Goal: Task Accomplishment & Management: Manage account settings

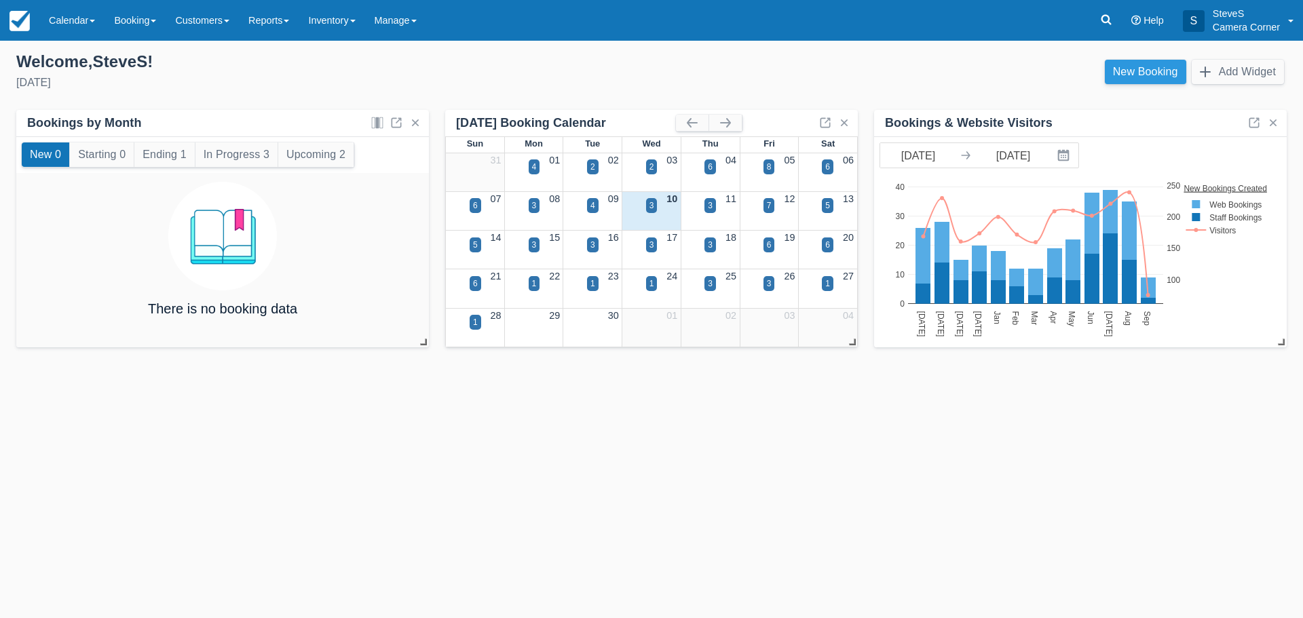
click at [1125, 65] on link "New Booking" at bounding box center [1145, 72] width 81 height 24
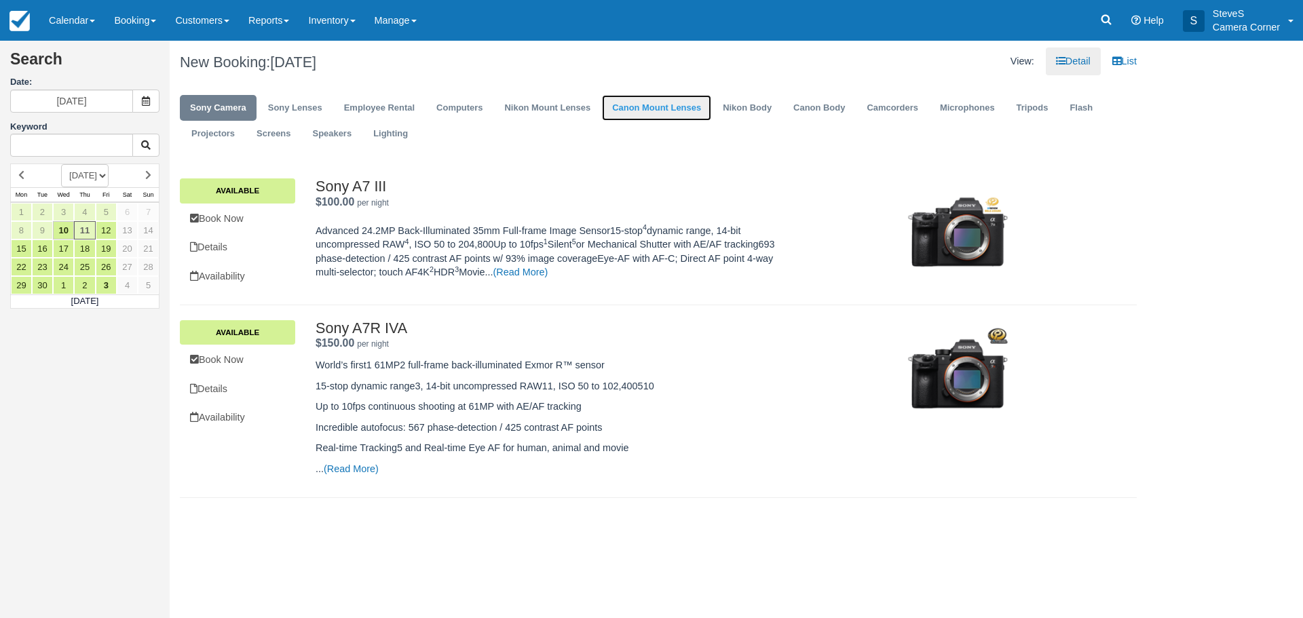
click at [637, 108] on link "Canon Mount Lenses" at bounding box center [656, 108] width 109 height 26
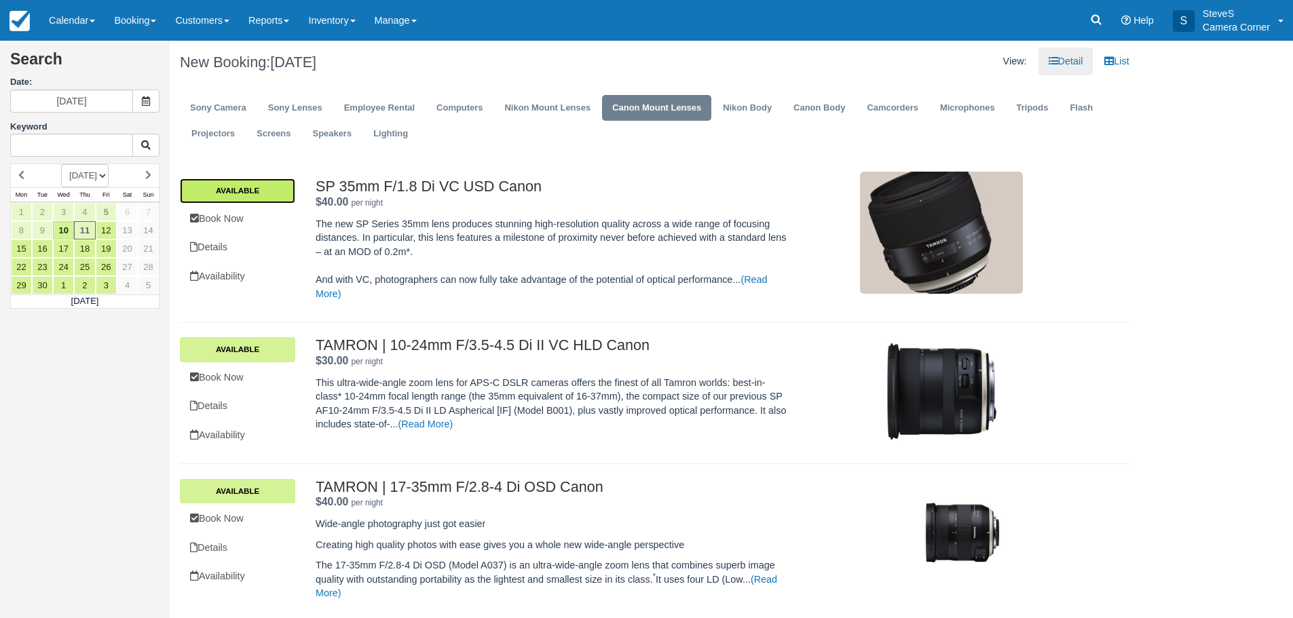
click at [256, 192] on link "Available" at bounding box center [237, 190] width 115 height 24
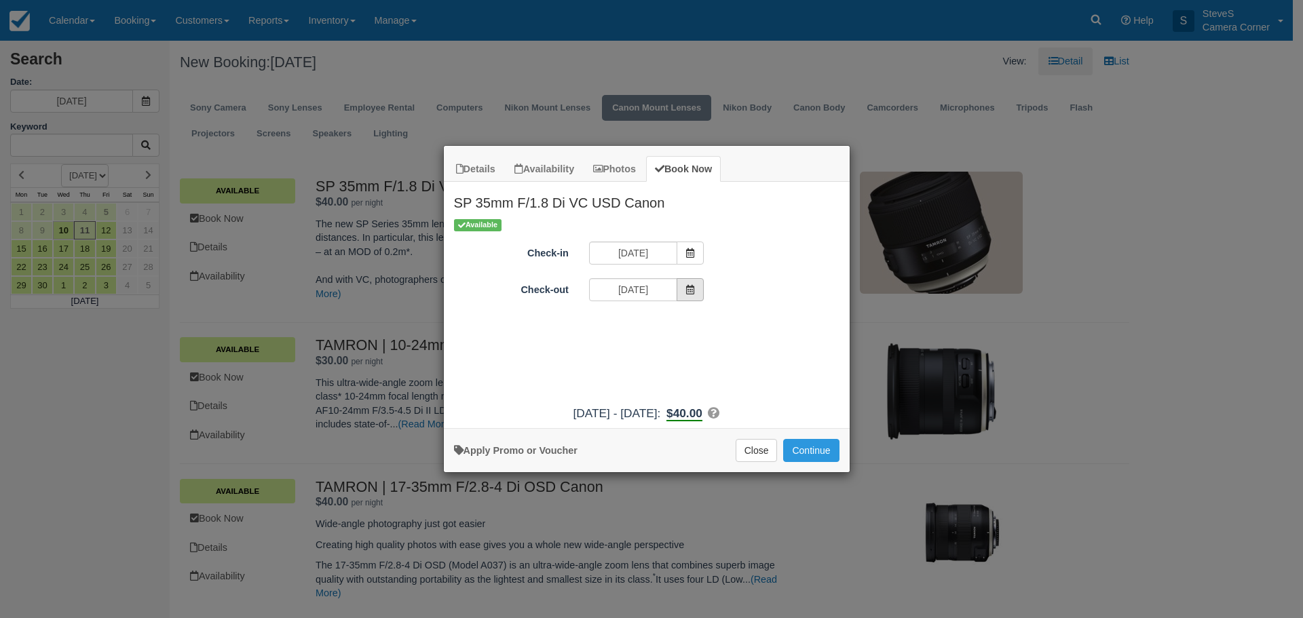
click at [687, 286] on icon "Item Modal" at bounding box center [689, 289] width 9 height 9
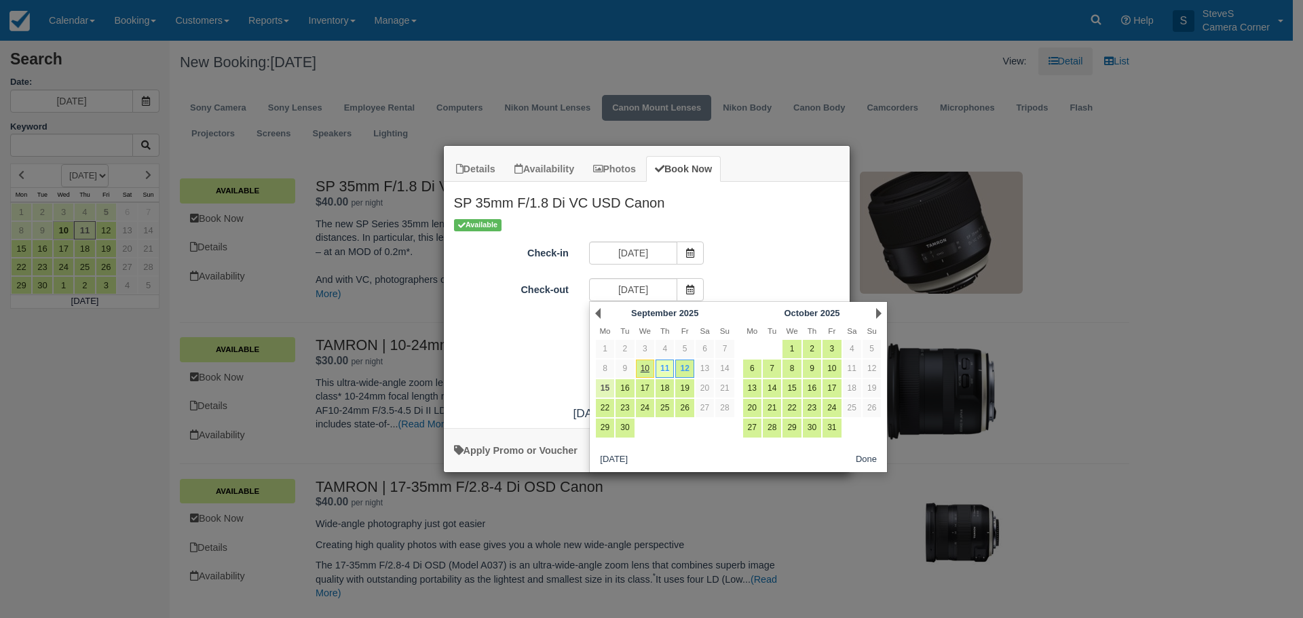
click at [601, 389] on link "15" at bounding box center [605, 388] width 18 height 18
type input "09/15/25"
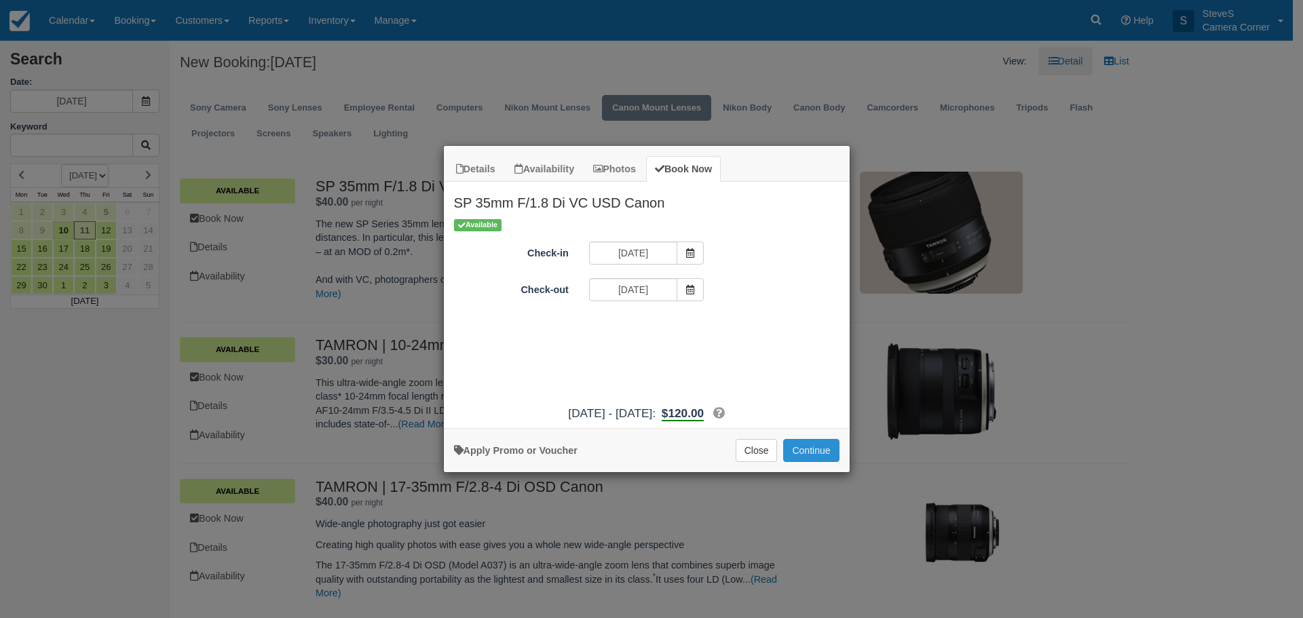
click at [795, 446] on button "Continue" at bounding box center [811, 450] width 56 height 23
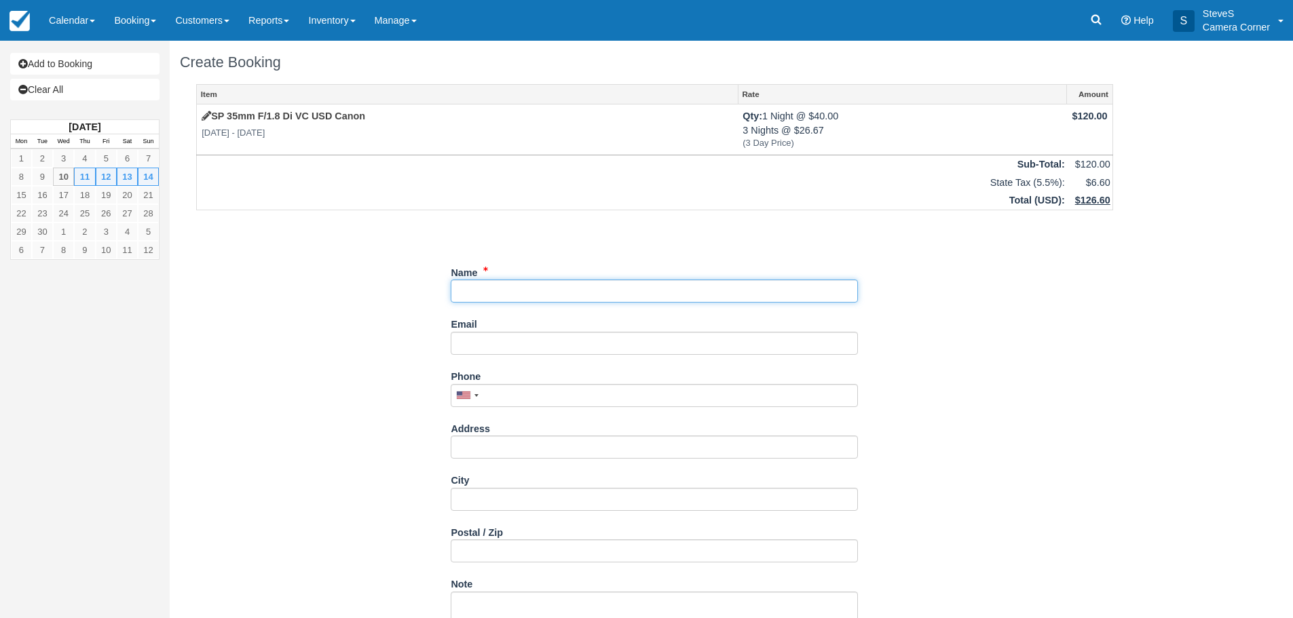
click at [501, 290] on input "Name" at bounding box center [654, 291] width 407 height 23
type input "k"
type input "j"
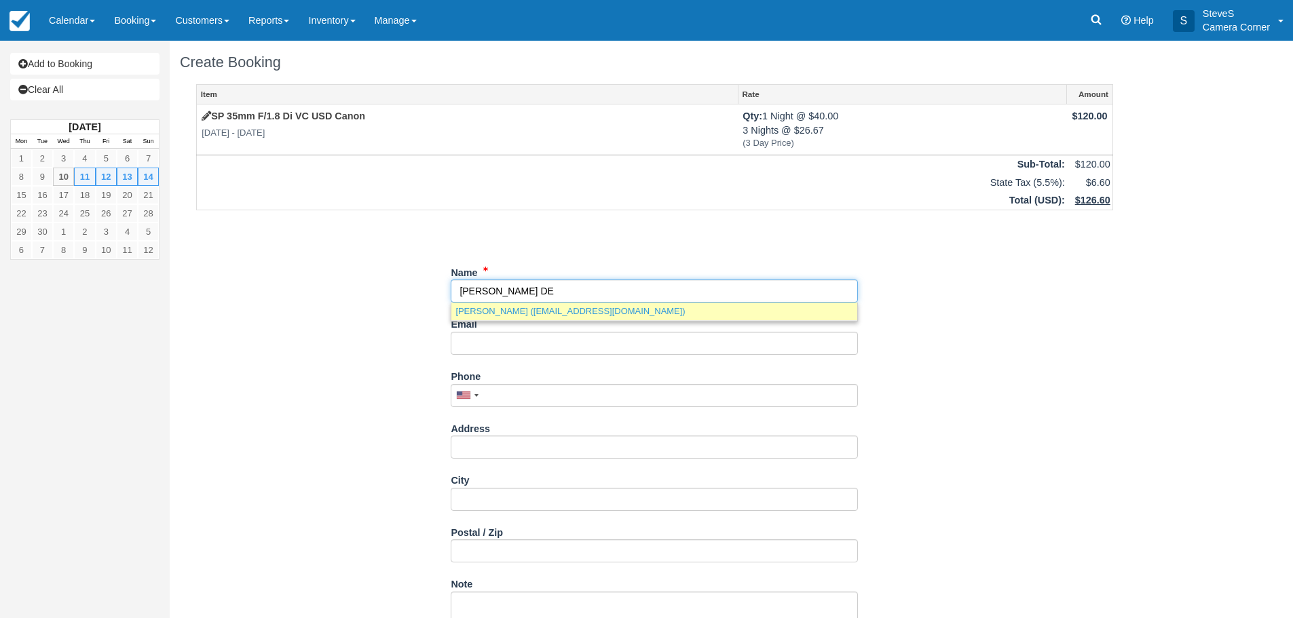
click at [565, 311] on link "Jeanne Delain (jdelain39@gmail.com)" at bounding box center [654, 311] width 406 height 17
type input "Jeanne Delain"
type input "jdelain39@gmail.com"
type input "+19203270736"
type input "3838 Conard Rd"
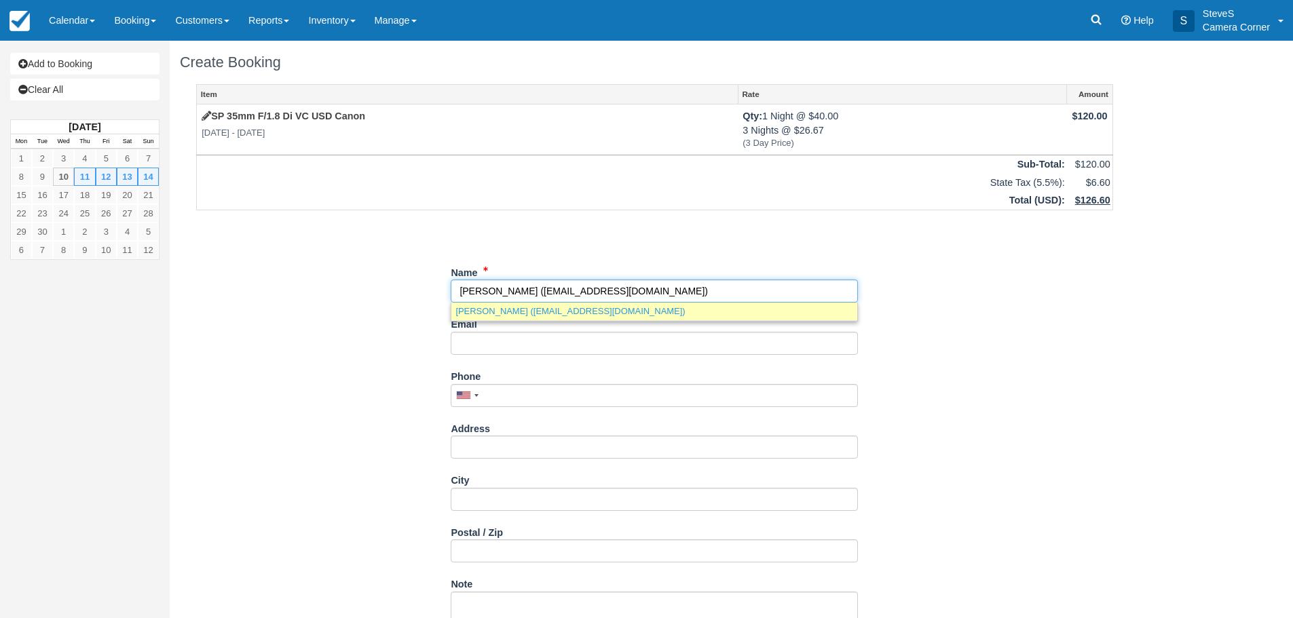
type input "New Franken"
type input "54229"
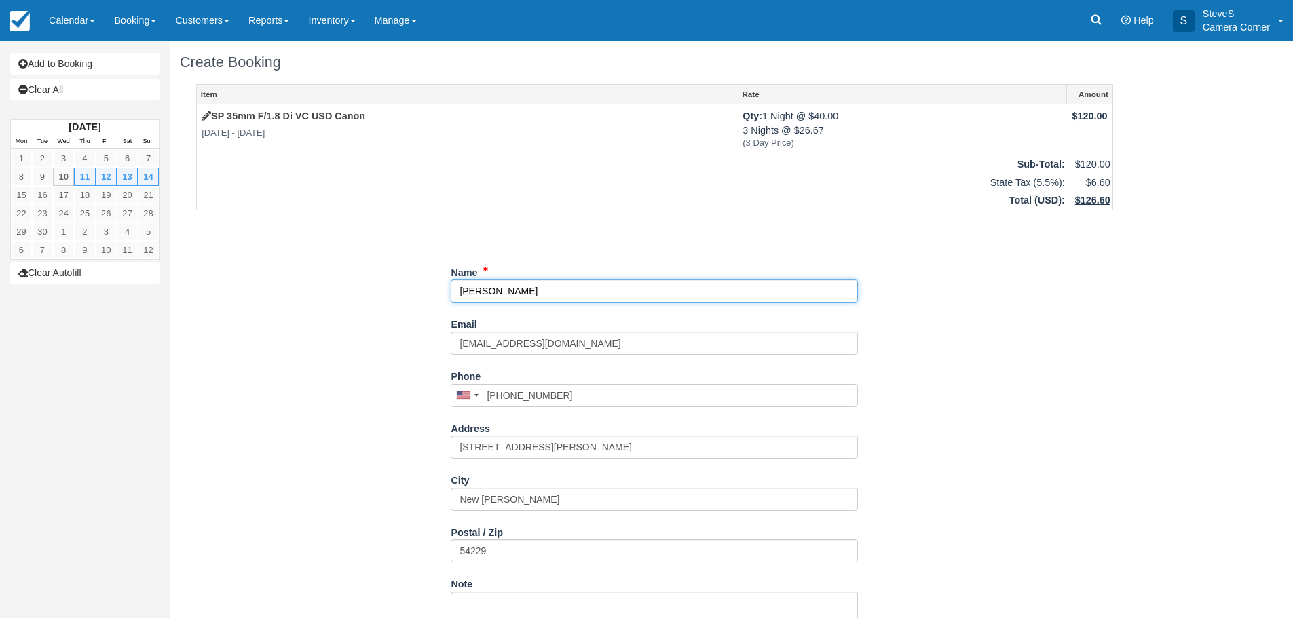
scroll to position [54, 0]
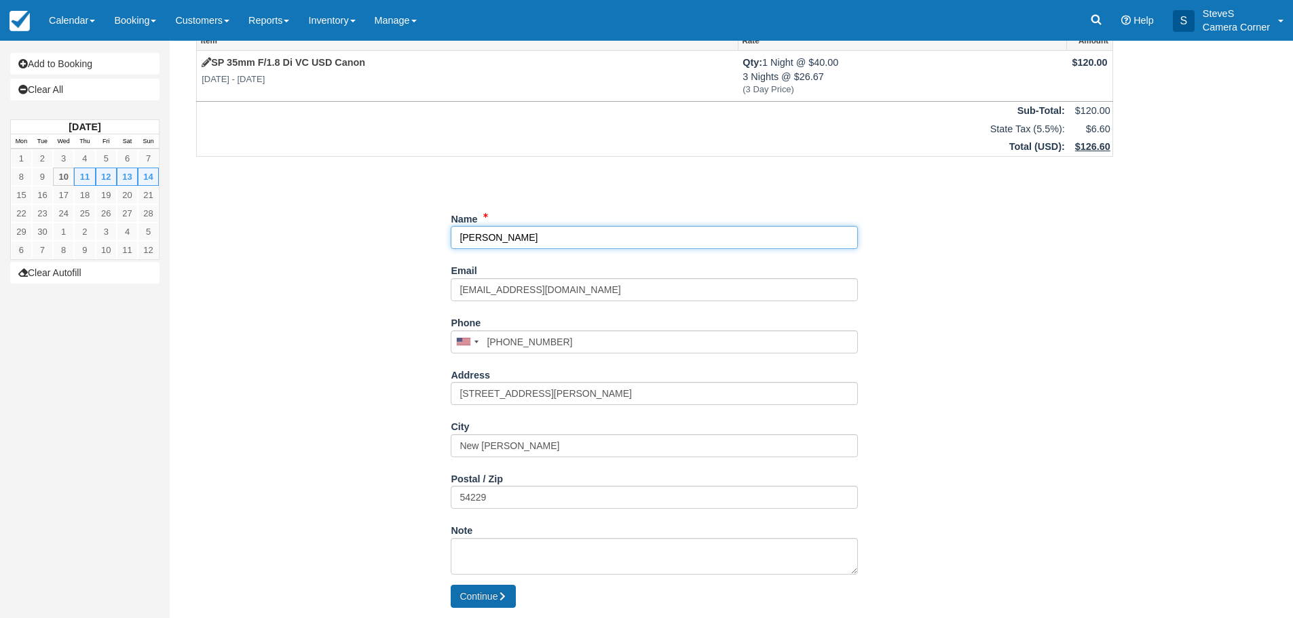
type input "Jeanne Delain"
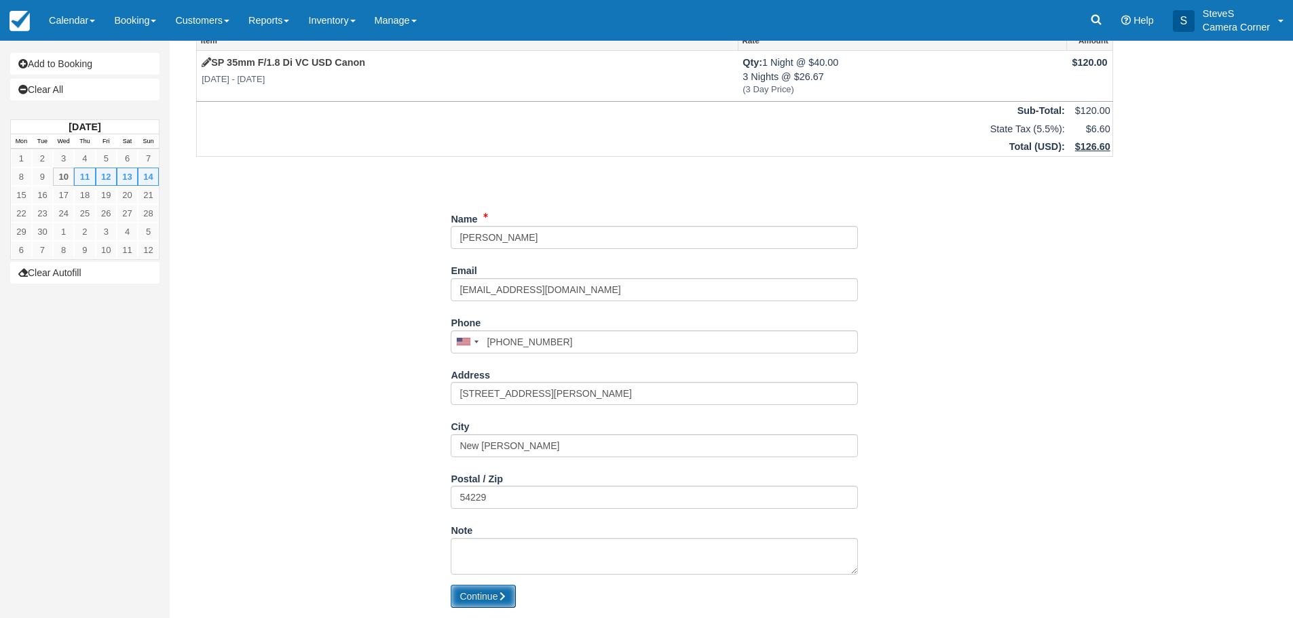
click at [475, 598] on button "Continue" at bounding box center [483, 596] width 65 height 23
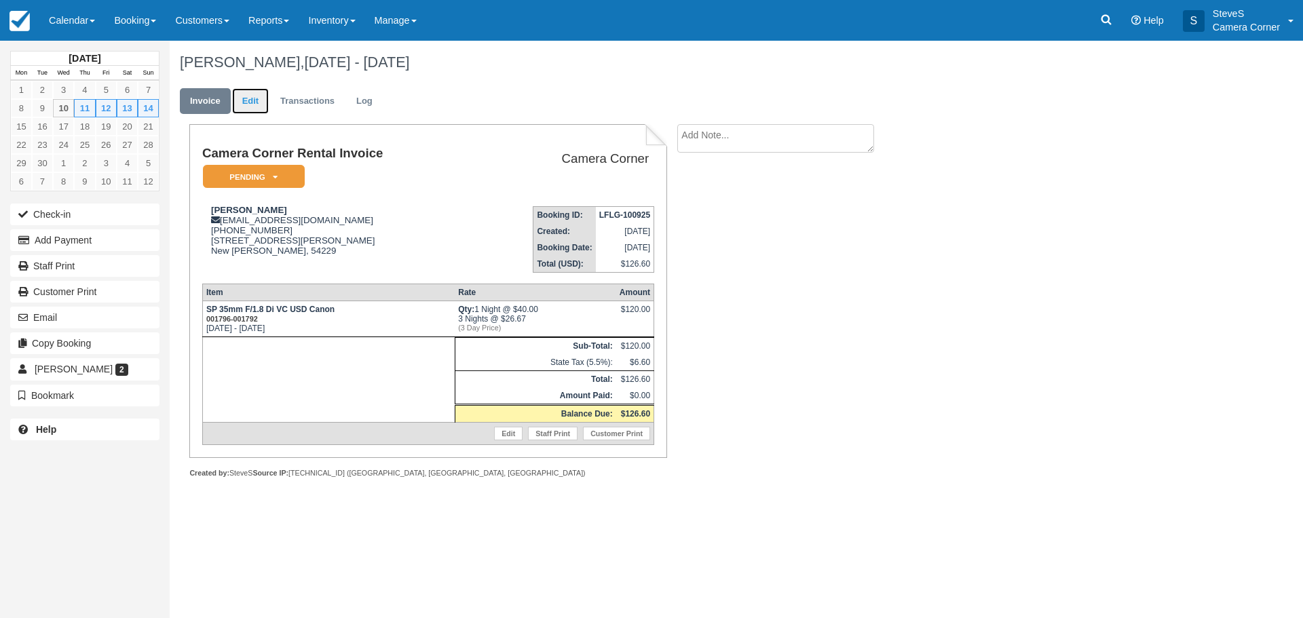
click at [249, 95] on link "Edit" at bounding box center [250, 101] width 37 height 26
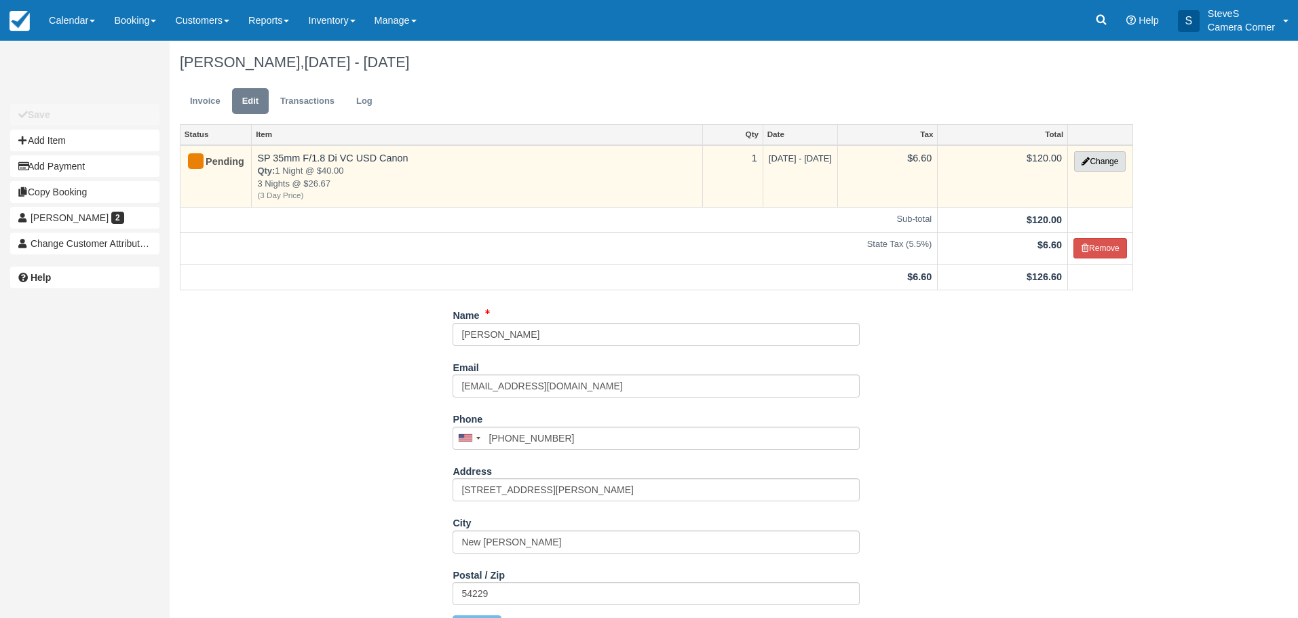
click at [1107, 159] on button "Change" at bounding box center [1100, 161] width 52 height 20
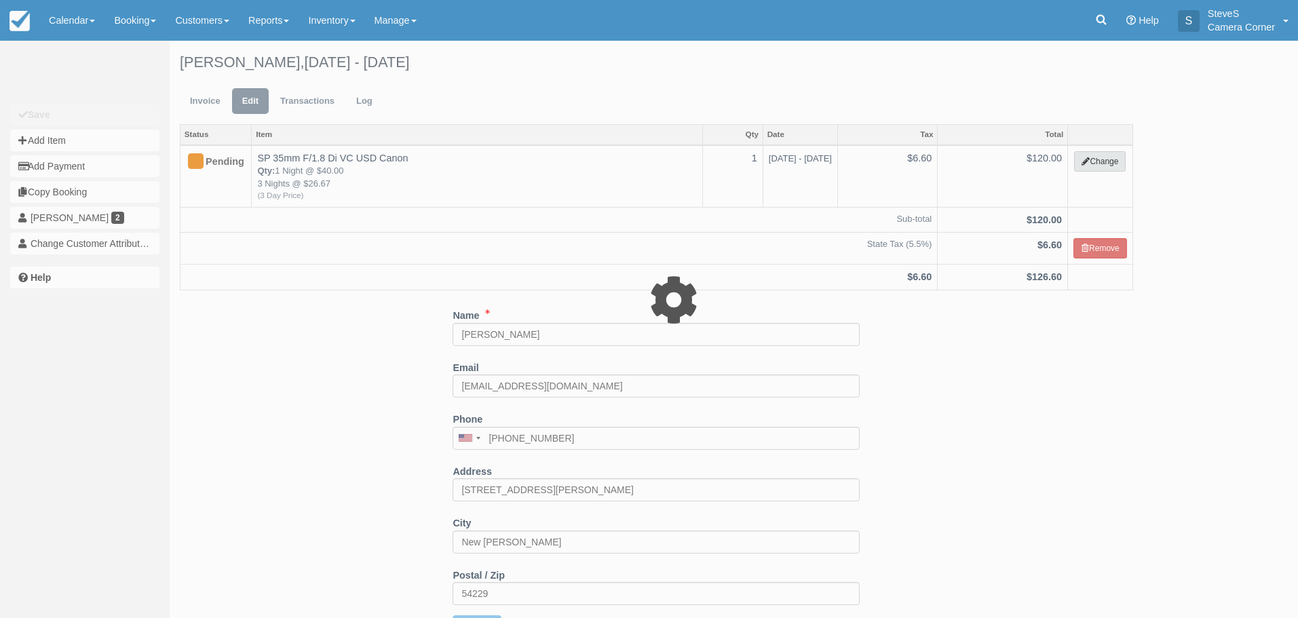
select select "2"
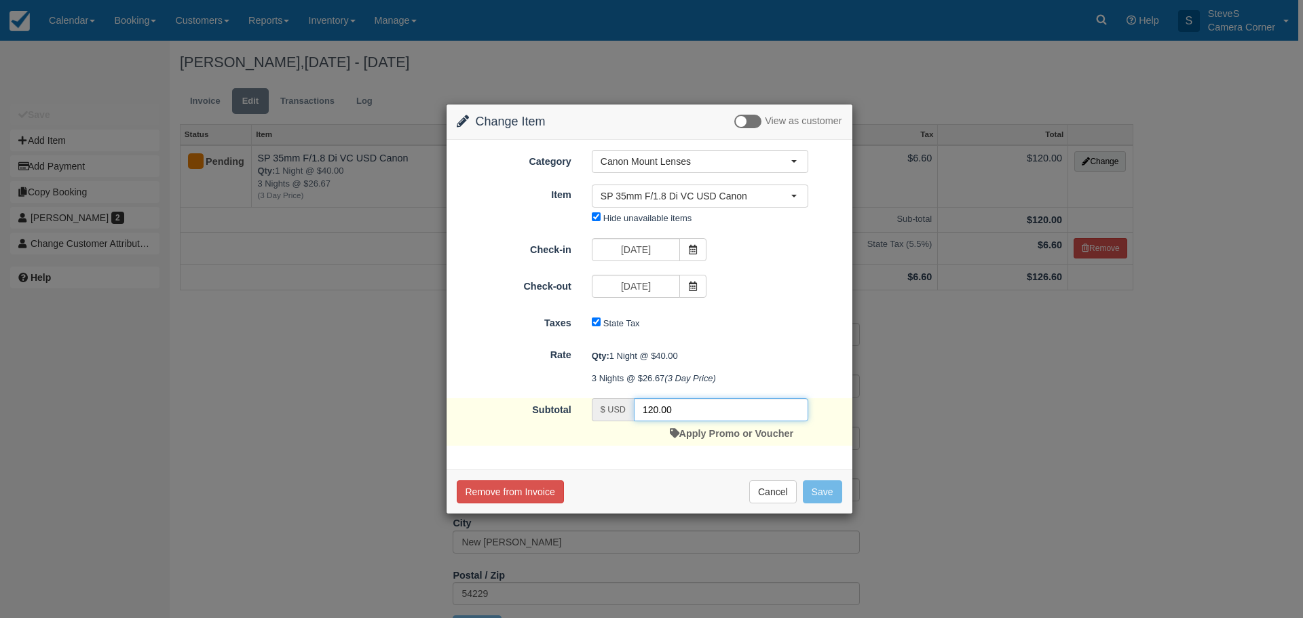
drag, startPoint x: 697, startPoint y: 415, endPoint x: 605, endPoint y: 404, distance: 92.9
click at [605, 404] on div "$ USD 120.00" at bounding box center [700, 409] width 216 height 23
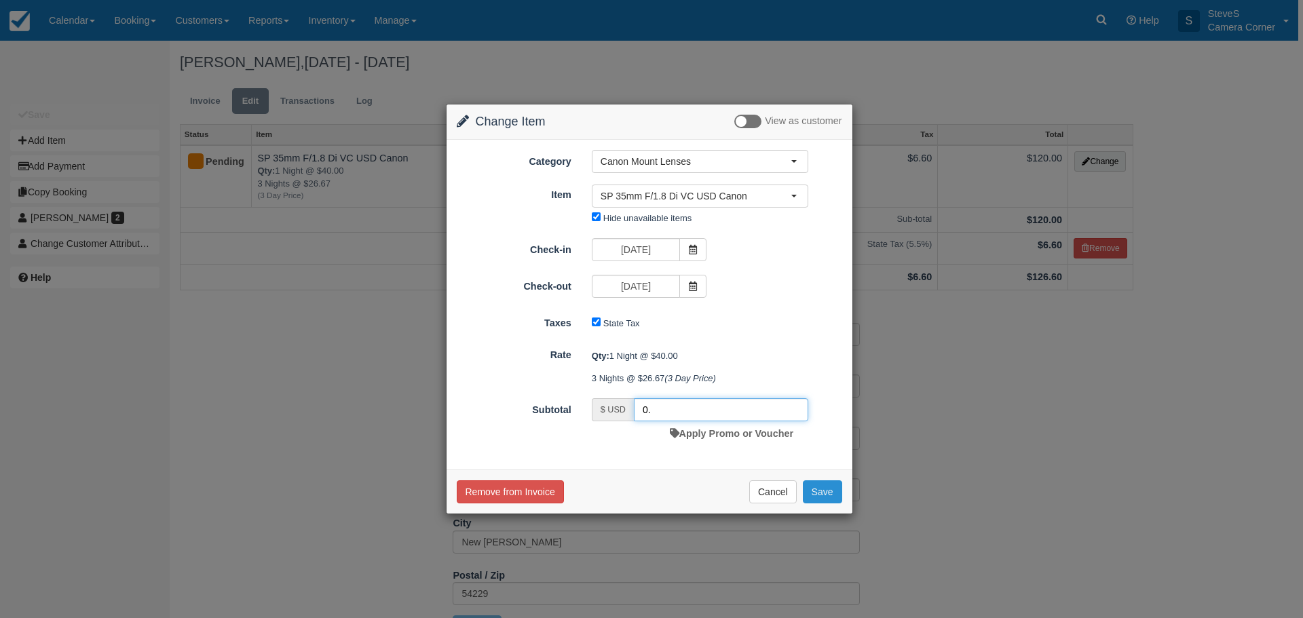
type input "0."
click at [828, 495] on button "Save" at bounding box center [822, 491] width 39 height 23
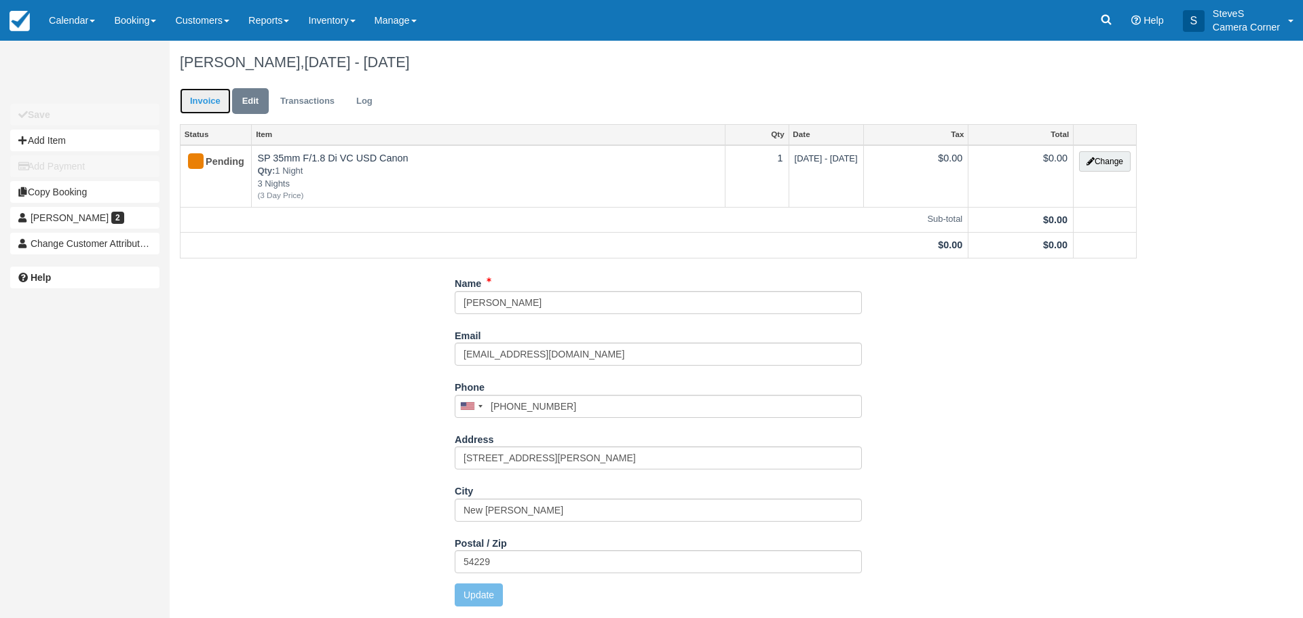
click at [206, 102] on link "Invoice" at bounding box center [205, 101] width 51 height 26
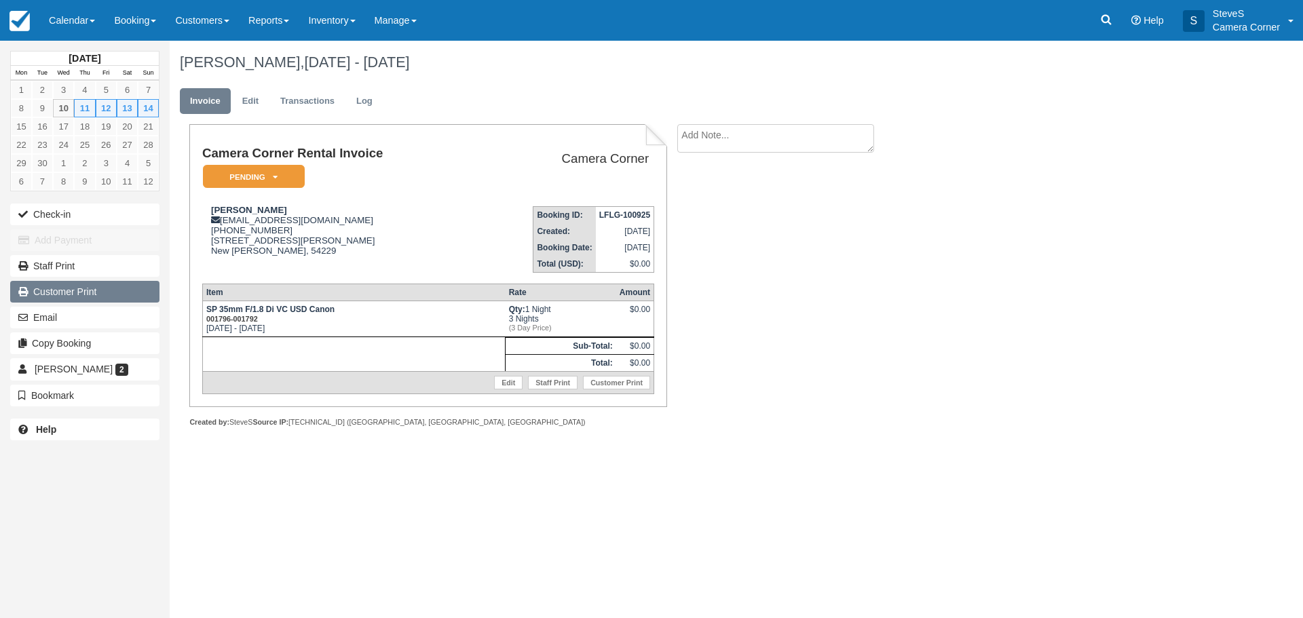
click at [77, 291] on link "Customer Print" at bounding box center [84, 292] width 149 height 22
